Goal: Information Seeking & Learning: Learn about a topic

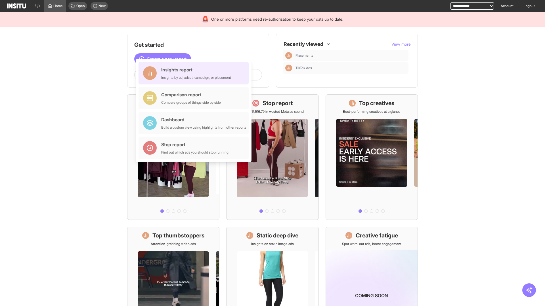
click at [195, 73] on div "Insights report Insights by ad, adset, campaign, or placement" at bounding box center [196, 73] width 70 height 14
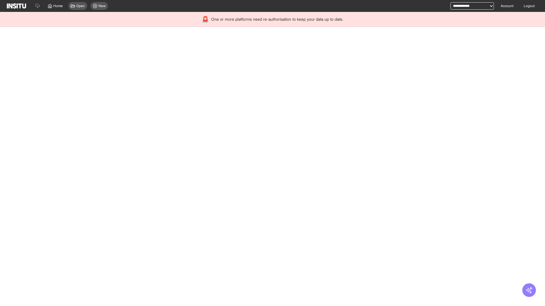
select select "**"
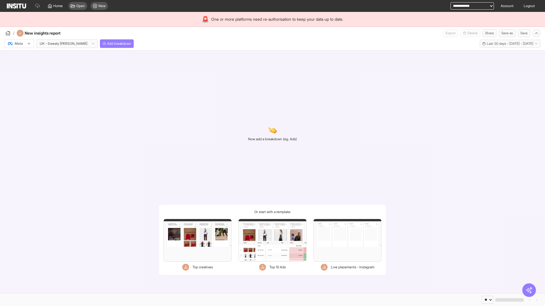
click at [19, 44] on div at bounding box center [15, 44] width 16 height 6
click at [20, 66] on span "TikTok" at bounding box center [20, 65] width 10 height 5
